Goal: Information Seeking & Learning: Learn about a topic

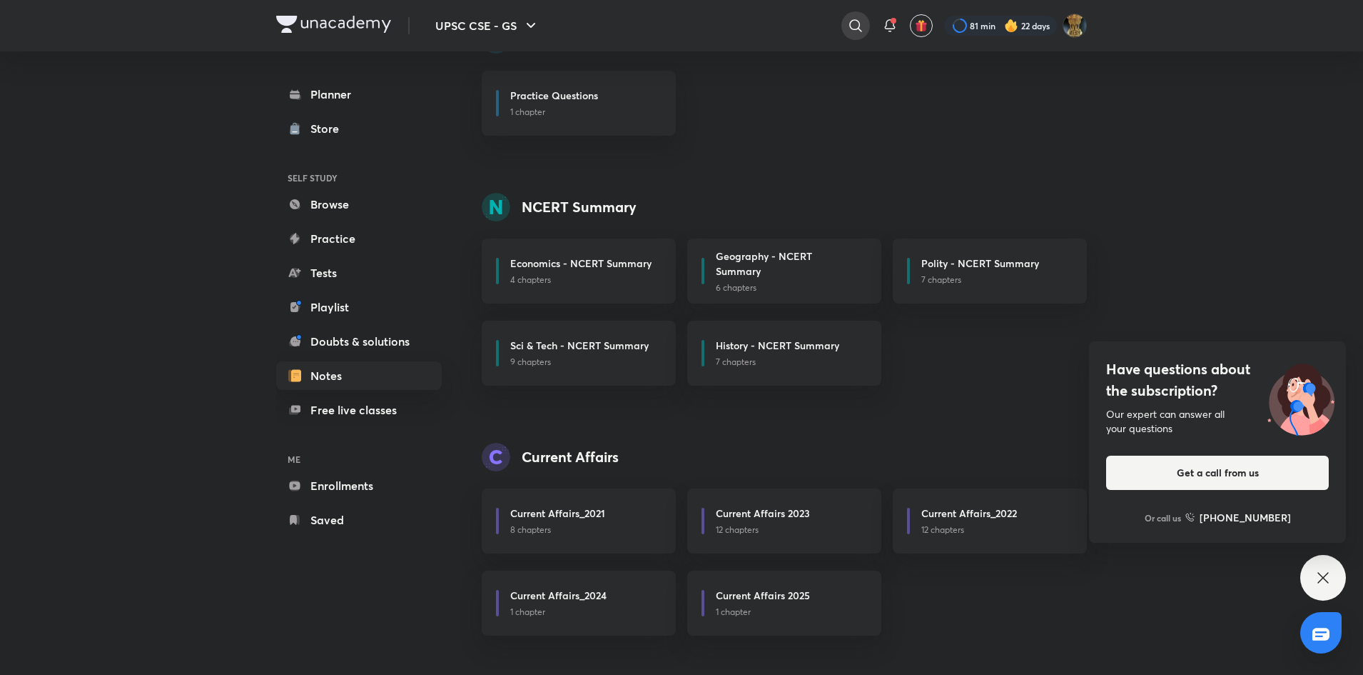
click at [847, 28] on icon at bounding box center [855, 25] width 17 height 17
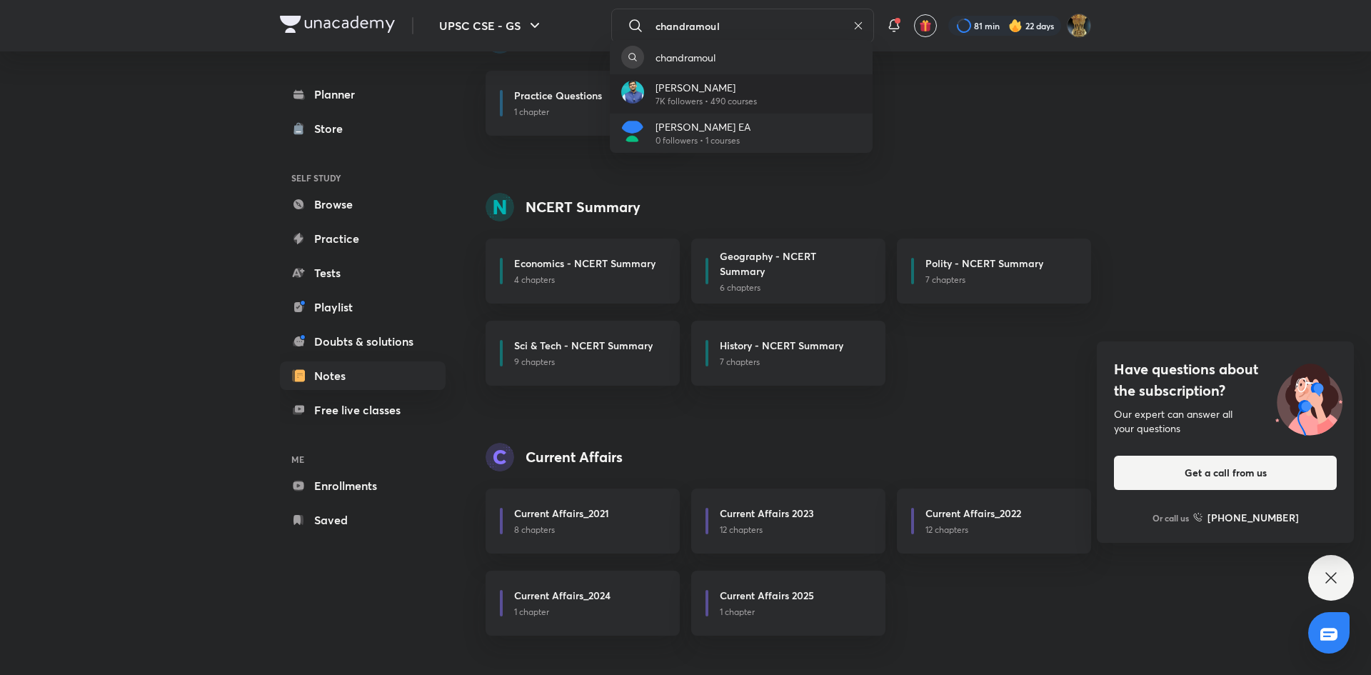
type input "chandramoul"
click at [745, 82] on p "[PERSON_NAME]" at bounding box center [705, 87] width 101 height 15
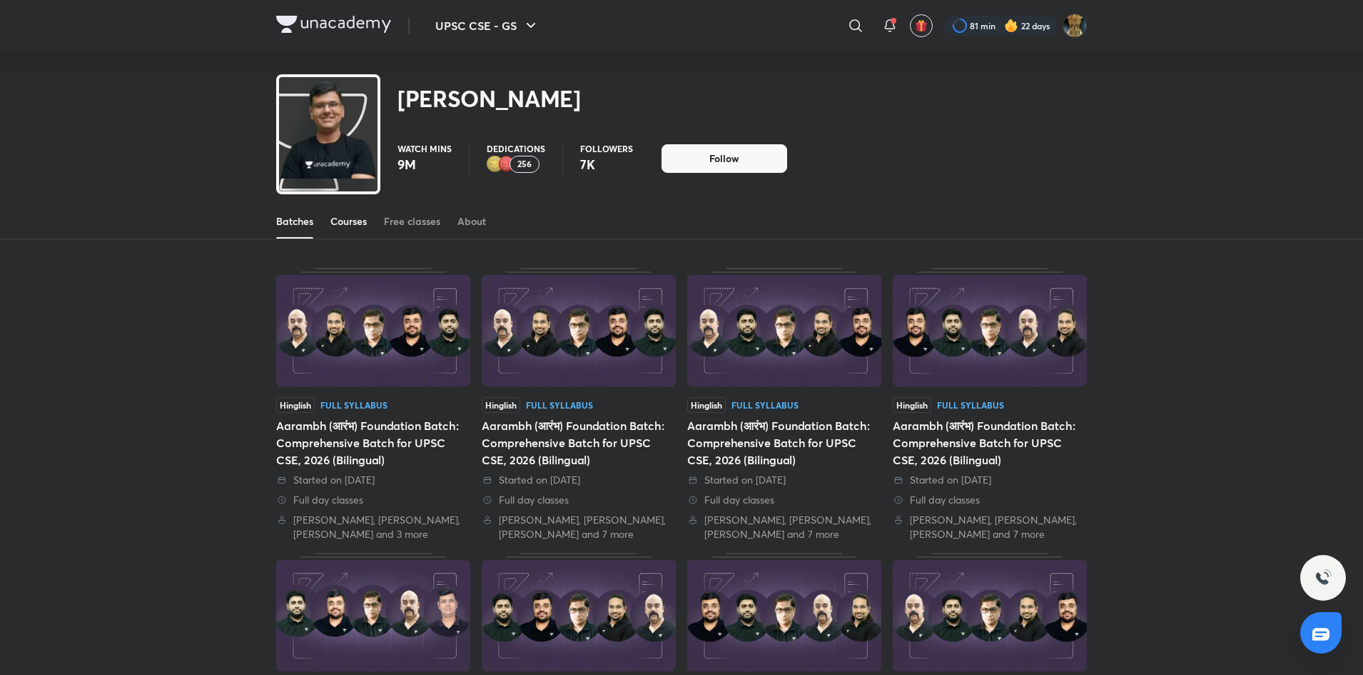
click at [338, 223] on div "Courses" at bounding box center [349, 221] width 36 height 14
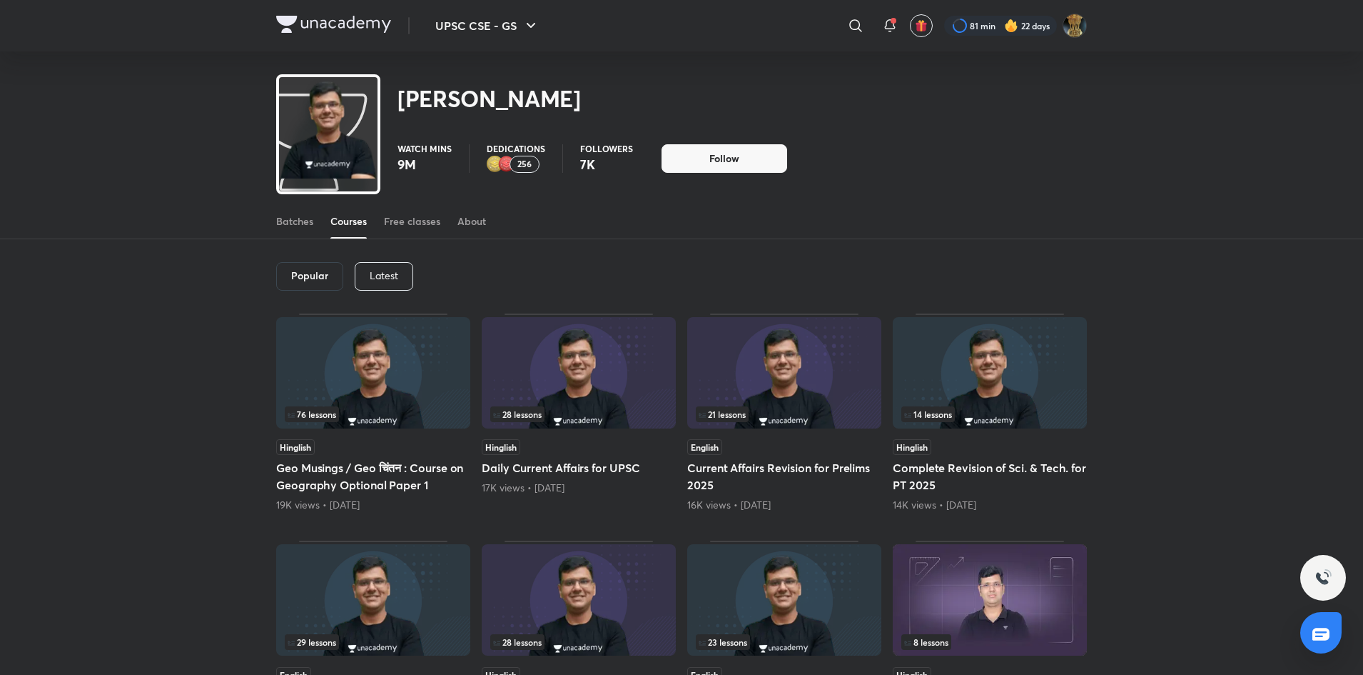
click at [388, 273] on p "Latest" at bounding box center [384, 275] width 29 height 11
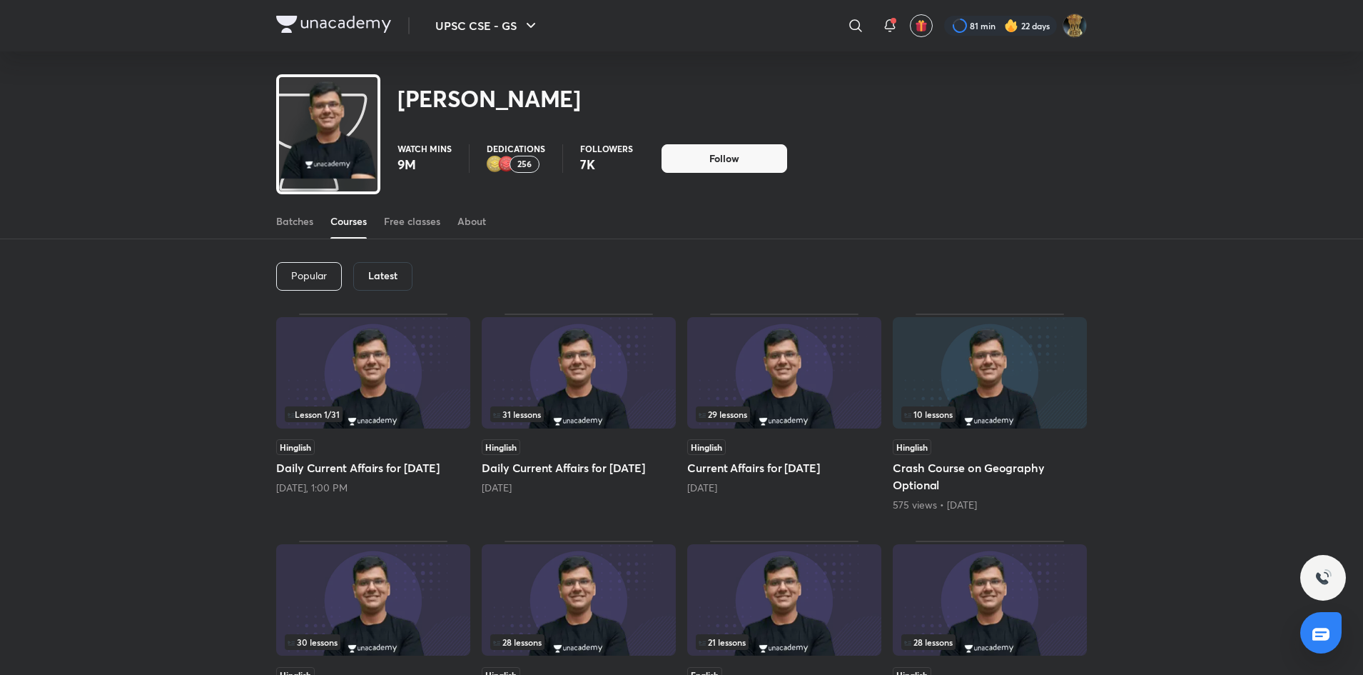
click at [406, 369] on img at bounding box center [373, 372] width 194 height 111
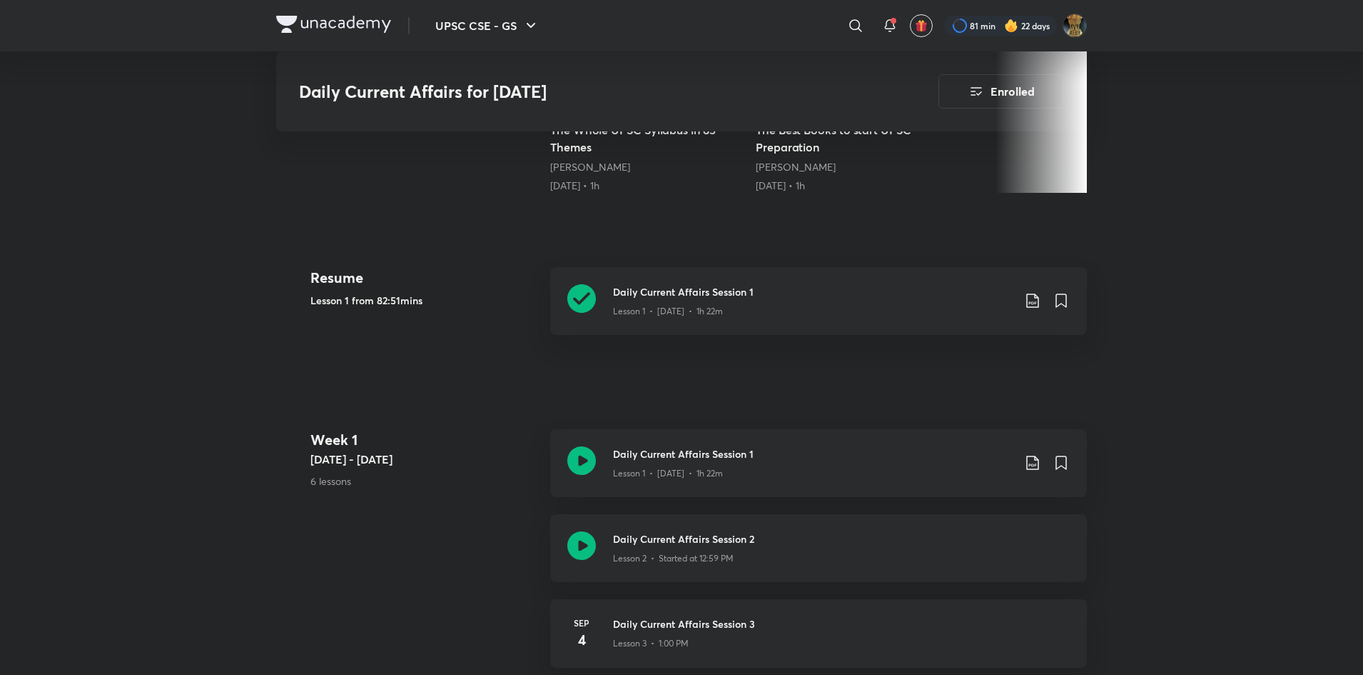
scroll to position [513, 0]
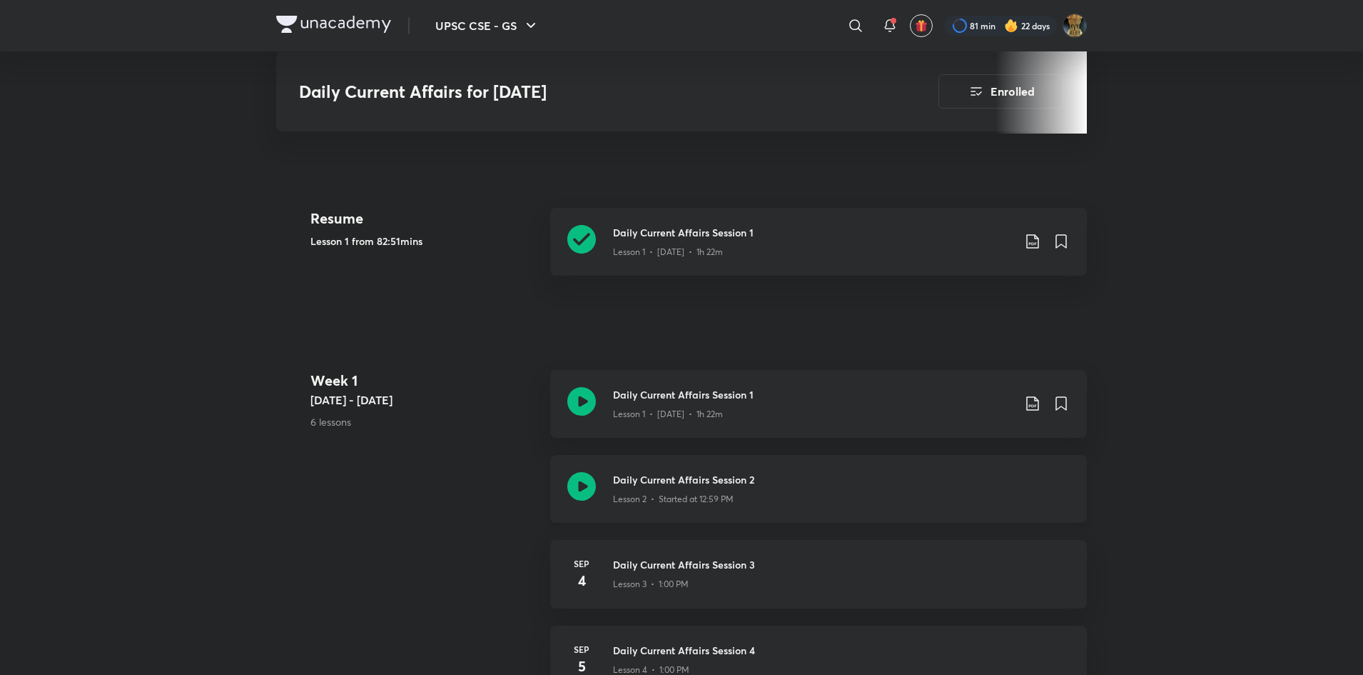
click at [770, 493] on div "Lesson 2 • Started at 12:59 PM" at bounding box center [841, 496] width 457 height 19
